Goal: Information Seeking & Learning: Learn about a topic

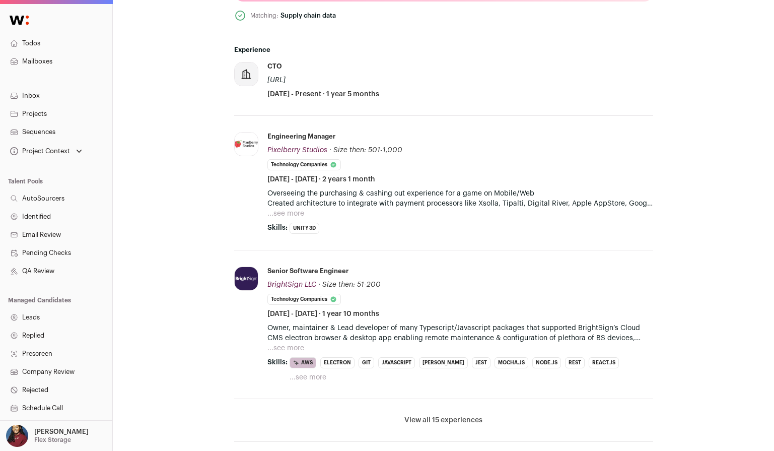
scroll to position [515, 0]
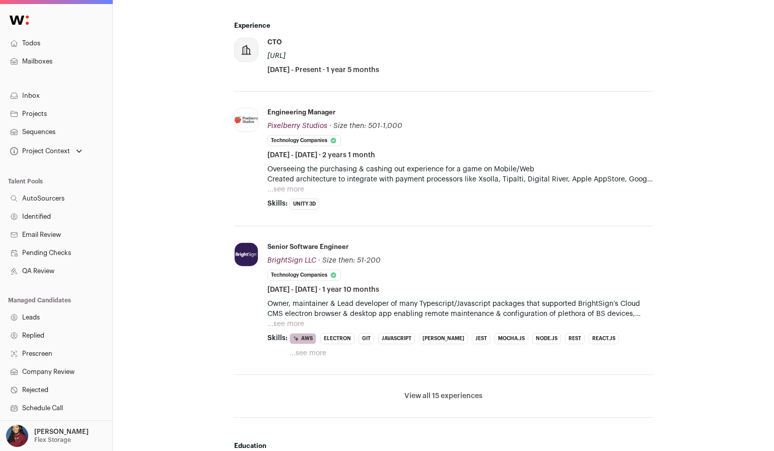
click at [428, 391] on button "View all 15 experiences" at bounding box center [443, 396] width 78 height 10
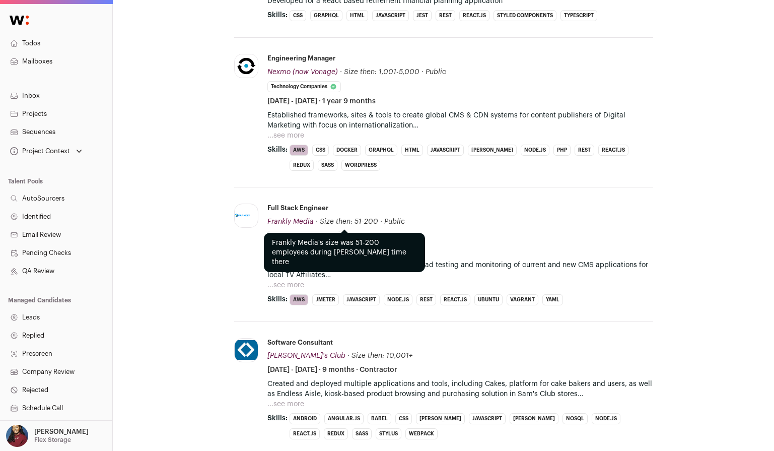
scroll to position [1006, 0]
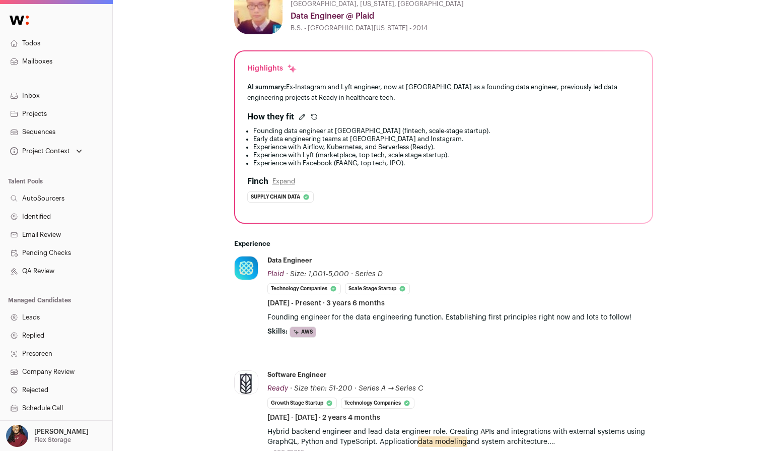
scroll to position [163, 0]
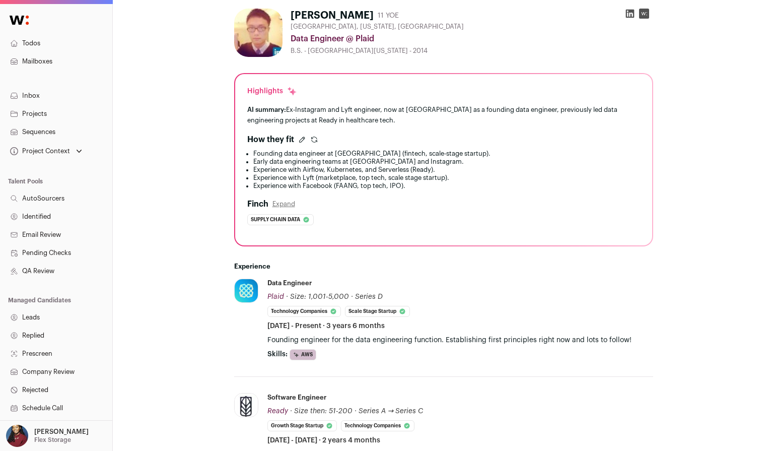
click at [630, 14] on icon at bounding box center [630, 14] width 10 height 10
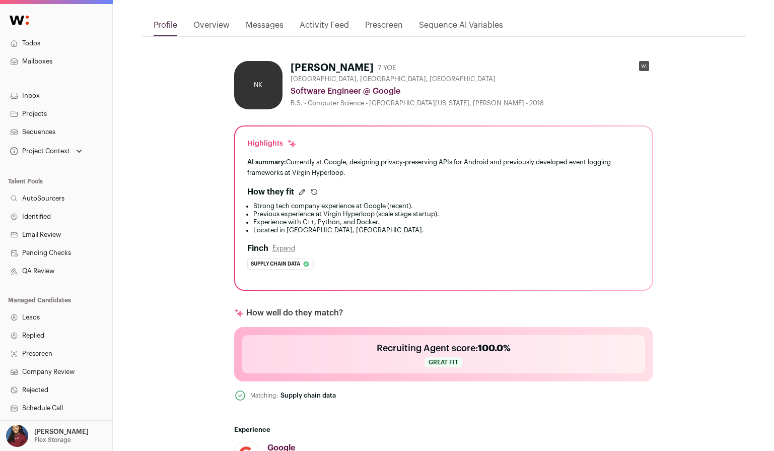
scroll to position [77, 0]
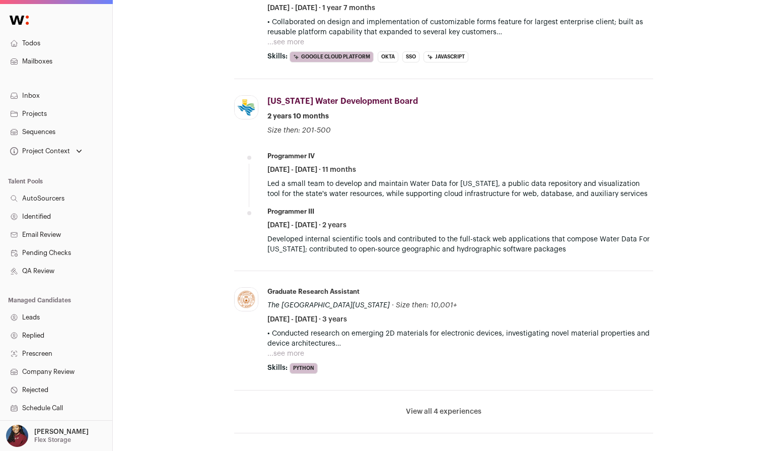
scroll to position [717, 0]
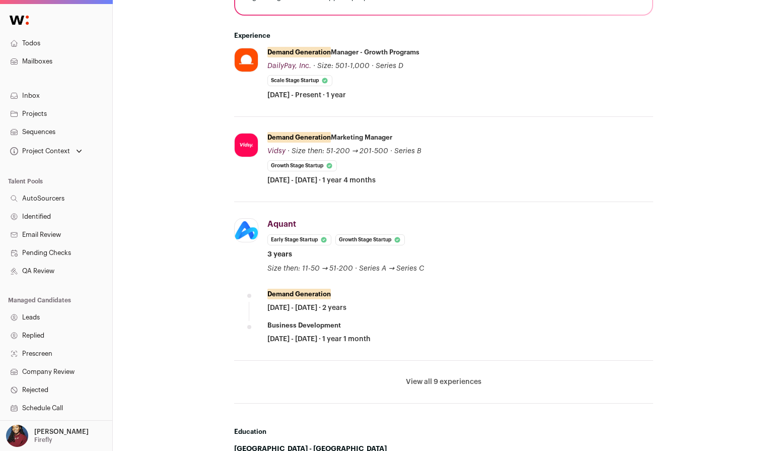
scroll to position [292, 0]
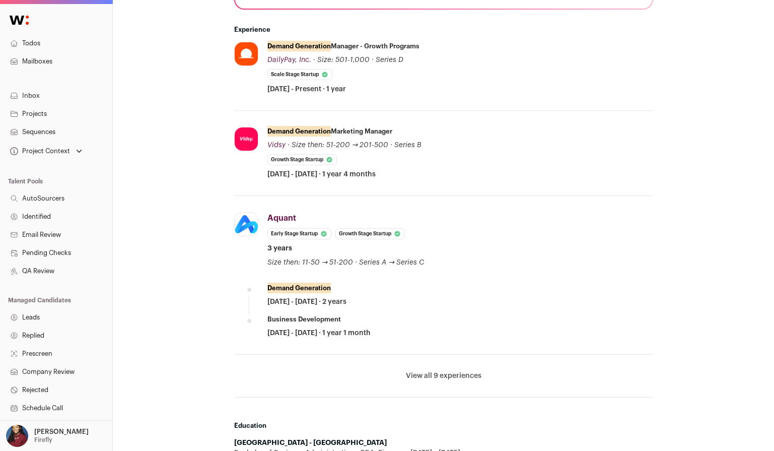
click at [437, 375] on button "View all 9 experiences" at bounding box center [444, 376] width 76 height 10
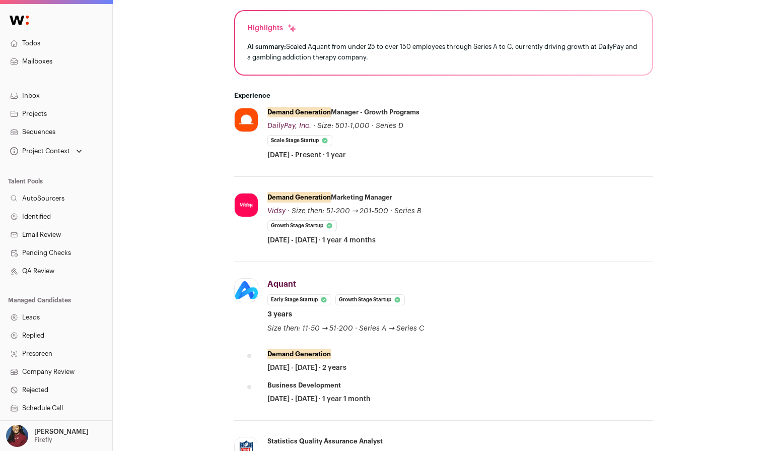
scroll to position [0, 0]
